Goal: Task Accomplishment & Management: Manage account settings

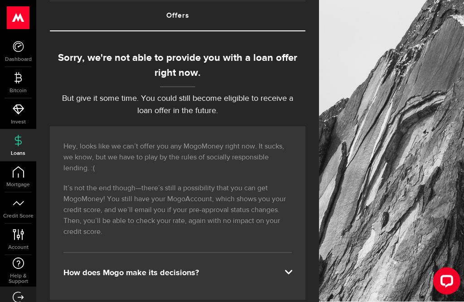
scroll to position [57, 0]
click at [13, 236] on icon at bounding box center [18, 234] width 12 height 11
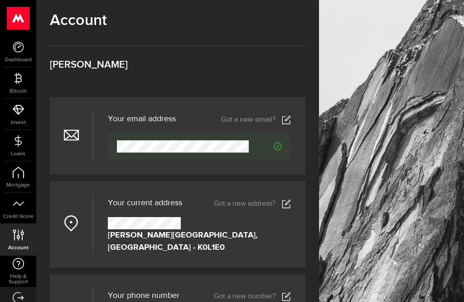
click at [267, 123] on link "Got a new email?" at bounding box center [256, 119] width 70 height 9
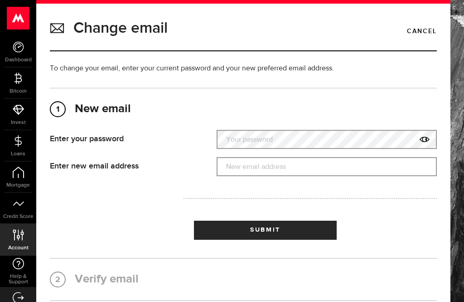
click at [321, 139] on label "Your password" at bounding box center [327, 139] width 220 height 19
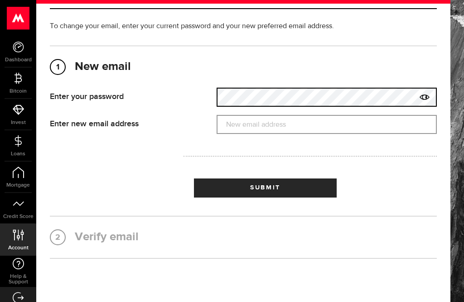
scroll to position [42, 0]
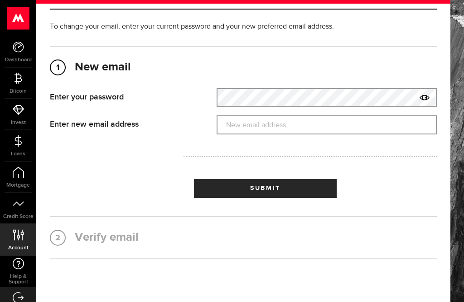
click at [330, 129] on label "New email address" at bounding box center [327, 125] width 220 height 19
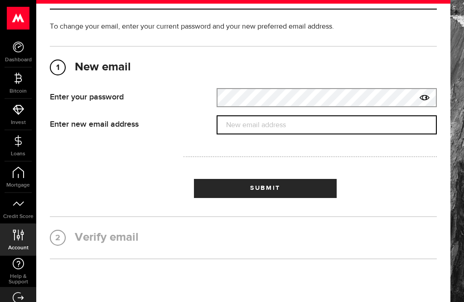
click at [330, 129] on input "New email address" at bounding box center [327, 124] width 220 height 19
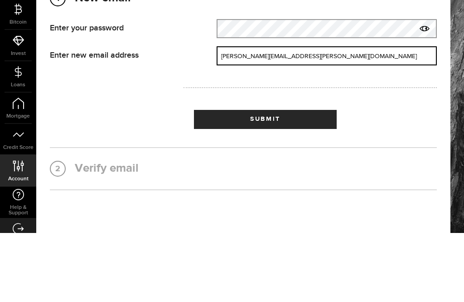
type input "[PERSON_NAME][EMAIL_ADDRESS][PERSON_NAME][DOMAIN_NAME]"
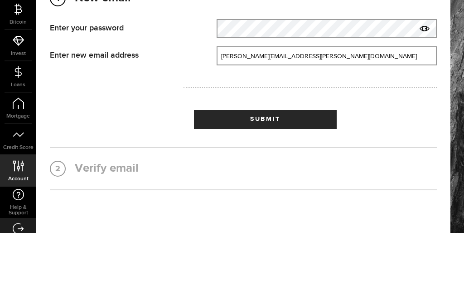
click at [304, 179] on button "Submit" at bounding box center [265, 188] width 143 height 19
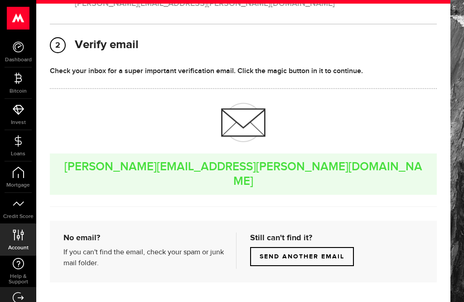
scroll to position [124, 0]
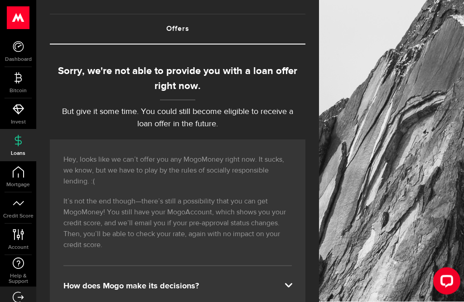
scroll to position [77, 0]
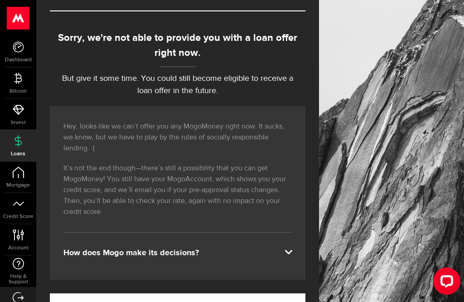
click at [18, 207] on icon at bounding box center [18, 203] width 11 height 11
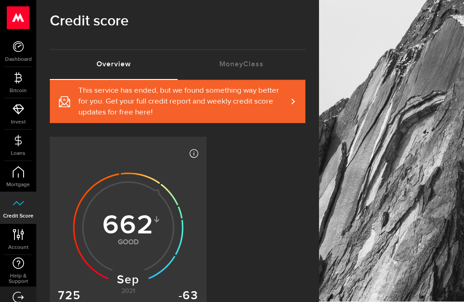
scroll to position [9, 0]
click at [254, 66] on link "MoneyClass (requires attention)" at bounding box center [242, 64] width 128 height 29
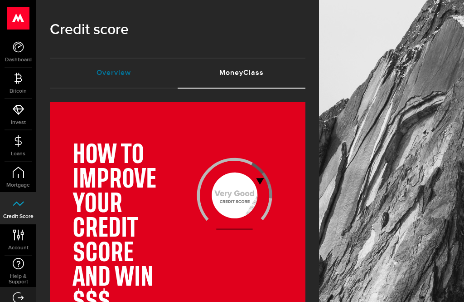
click at [116, 79] on link "Overview (requires attention)" at bounding box center [114, 73] width 128 height 29
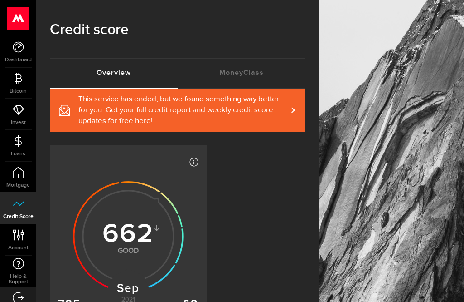
click at [18, 49] on icon at bounding box center [18, 46] width 11 height 11
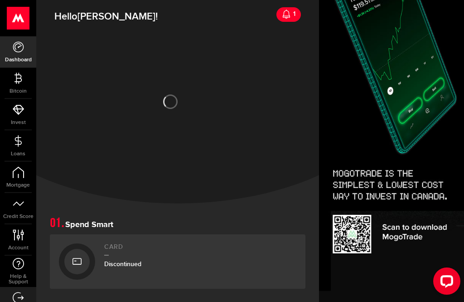
click at [19, 137] on use at bounding box center [18, 140] width 7 height 11
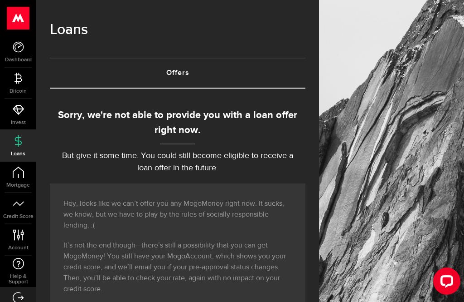
click at [17, 50] on icon at bounding box center [18, 46] width 11 height 11
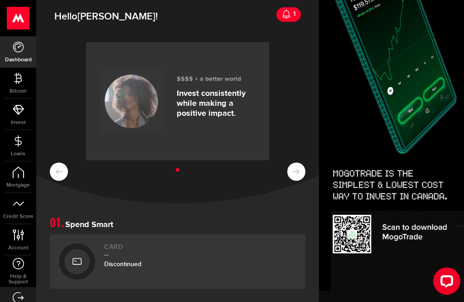
click at [14, 231] on icon at bounding box center [18, 234] width 12 height 11
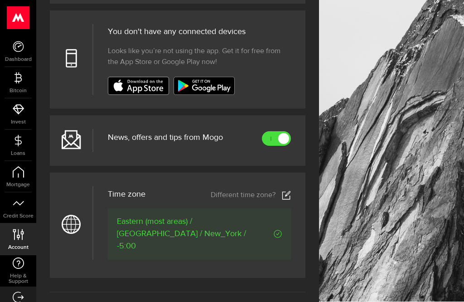
scroll to position [347, 0]
click at [277, 139] on link at bounding box center [276, 138] width 29 height 15
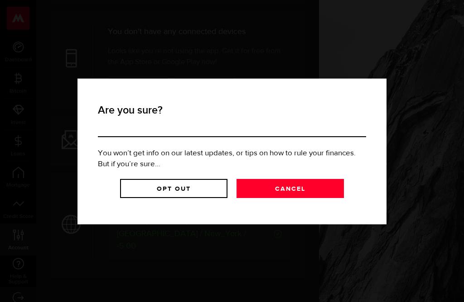
click at [199, 187] on link "Opt Out" at bounding box center [173, 188] width 107 height 19
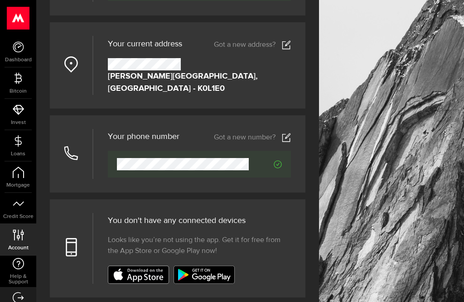
scroll to position [0, 0]
